Goal: Check status

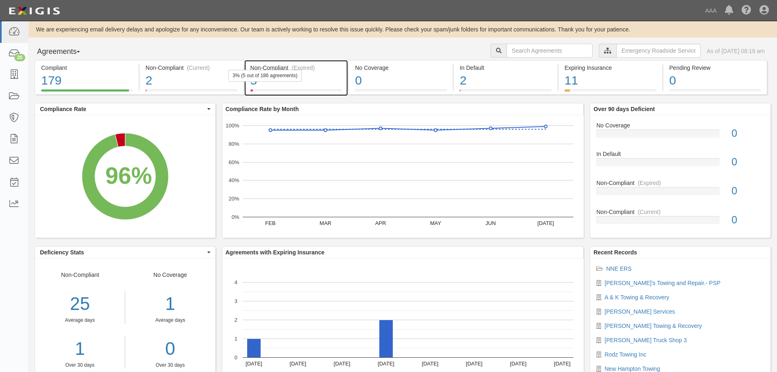
click at [274, 75] on div "3% (5 out of 186 agreements)" at bounding box center [265, 76] width 74 height 12
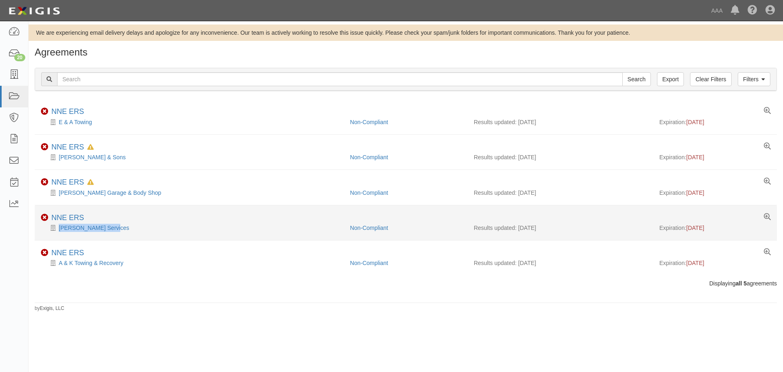
drag, startPoint x: 125, startPoint y: 228, endPoint x: 41, endPoint y: 227, distance: 83.6
click at [41, 227] on div "L H Morine Services" at bounding box center [192, 228] width 303 height 8
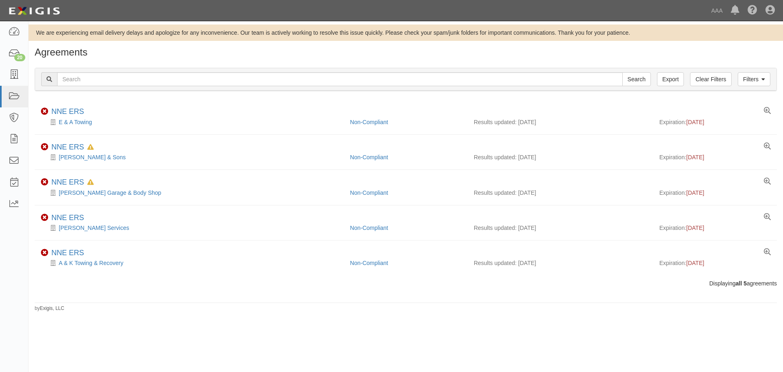
click at [60, 293] on div "Agreements Filters Clear Filters Export Search Filters Compliance Status Compli…" at bounding box center [406, 179] width 755 height 265
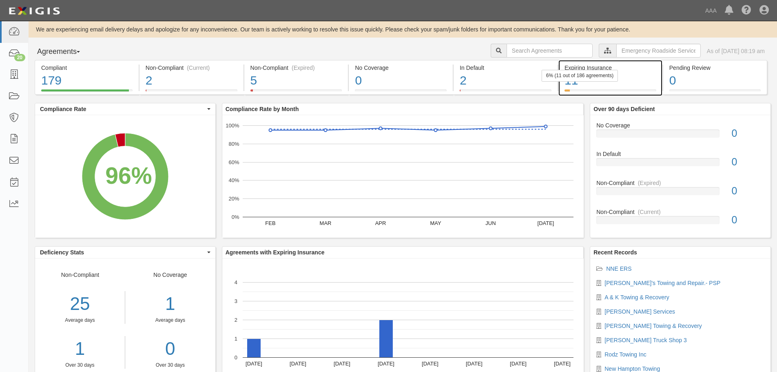
click at [585, 78] on div "6% (11 out of 186 agreements)" at bounding box center [580, 76] width 76 height 12
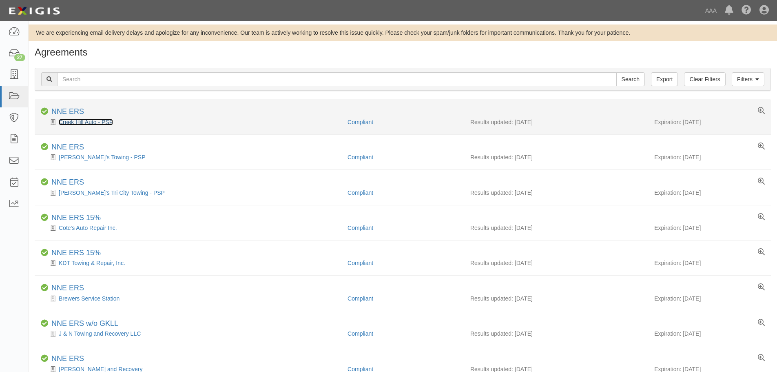
click at [88, 121] on link "Creek Hill Auto - PSP" at bounding box center [86, 122] width 54 height 7
